Goal: Complete application form

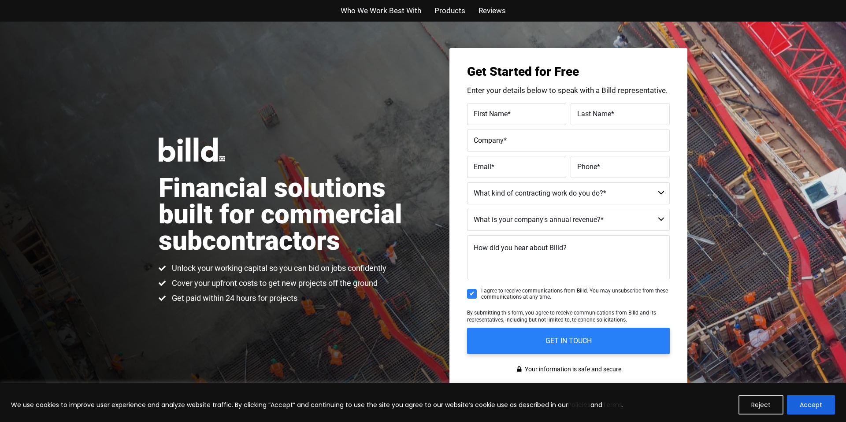
click at [489, 110] on span "First Name" at bounding box center [491, 113] width 34 height 8
click at [489, 110] on input "First Name *" at bounding box center [516, 114] width 99 height 22
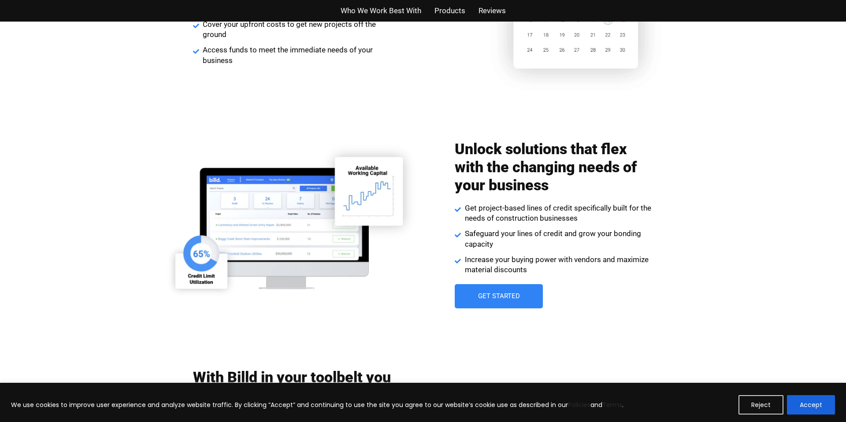
scroll to position [1155, 0]
click at [488, 301] on link "Get Started" at bounding box center [499, 296] width 93 height 26
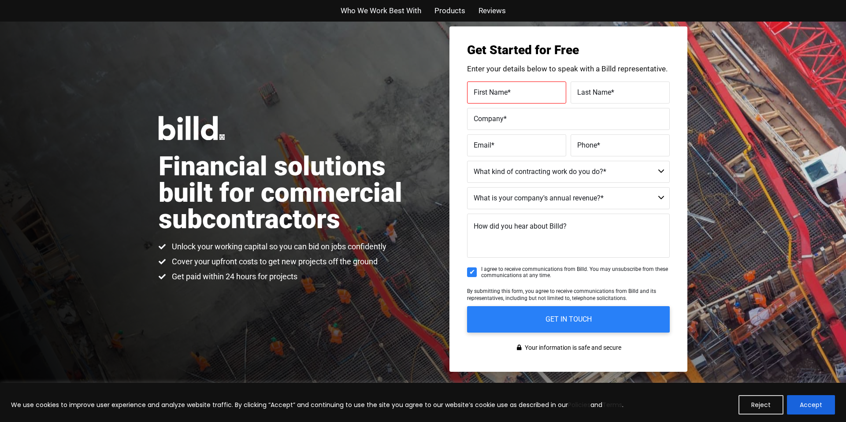
scroll to position [22, 0]
click at [535, 93] on label "First Name *" at bounding box center [517, 92] width 86 height 13
click at [535, 93] on input "First Name *" at bounding box center [516, 93] width 99 height 22
type input "[PERSON_NAME]"
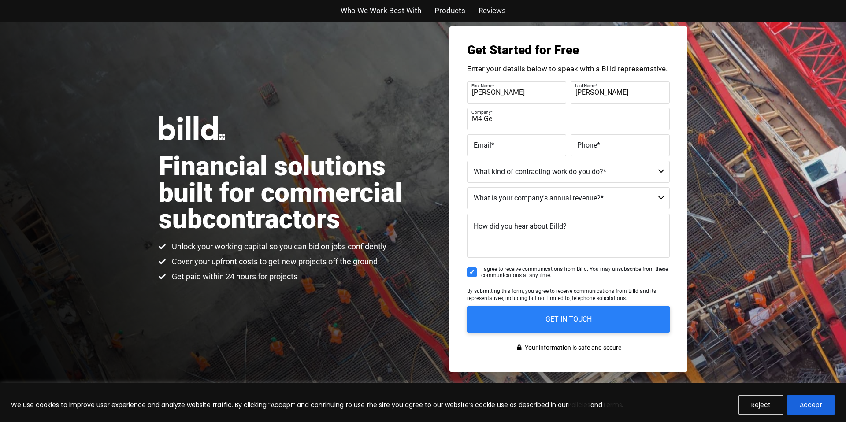
type input "M4 General Contractors LLC"
type input "[EMAIL_ADDRESS][DOMAIN_NAME]"
type input "[PHONE_NUMBER]"
click at [557, 174] on select "Commercial Commercial and Residential Residential Not a Contractor" at bounding box center [568, 172] width 203 height 22
select select "Commercial and Residential"
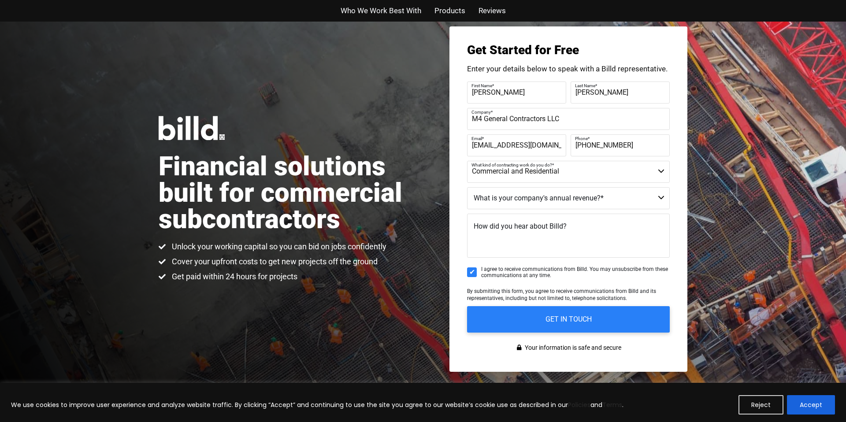
click at [467, 161] on select "Commercial Commercial and Residential Residential Not a Contractor" at bounding box center [568, 172] width 203 height 22
click at [564, 199] on select "$40M + $25M - $40M $8M - $25M $4M - $8M $2M - $4M $1M - $2M Less than $1M" at bounding box center [568, 198] width 203 height 22
select select "$2M - $4M"
click at [467, 187] on select "$40M + $25M - $40M $8M - $25M $4M - $8M $2M - $4M $1M - $2M Less than $1M" at bounding box center [568, 198] width 203 height 22
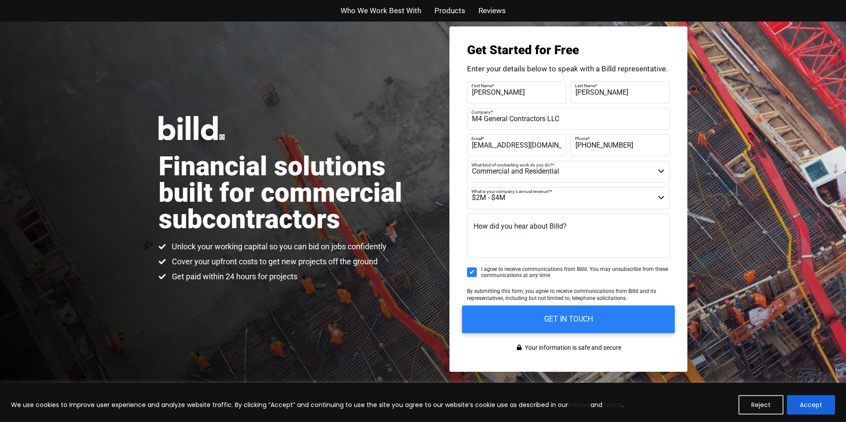
click at [590, 318] on input "GET IN TOUCH" at bounding box center [568, 319] width 213 height 28
